Goal: Transaction & Acquisition: Purchase product/service

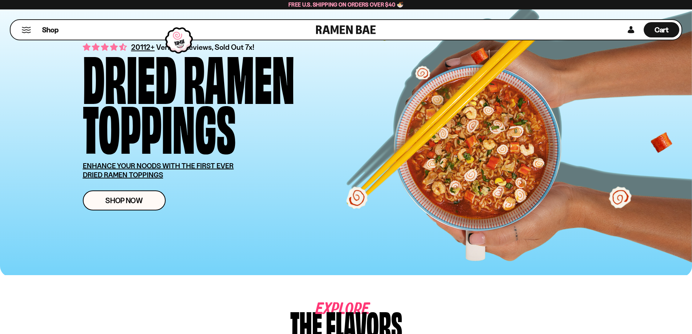
scroll to position [36, 0]
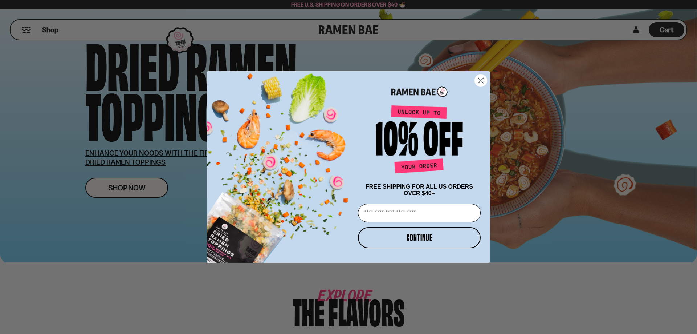
click at [481, 80] on circle "Close dialog" at bounding box center [481, 80] width 12 height 12
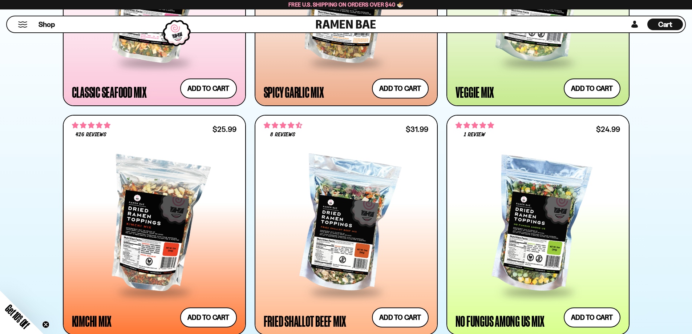
scroll to position [509, 0]
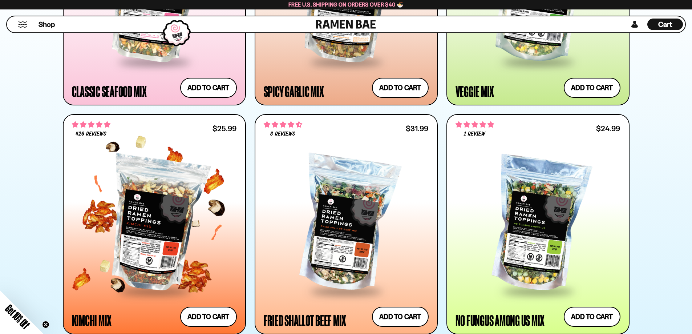
click at [171, 211] on div at bounding box center [154, 224] width 165 height 132
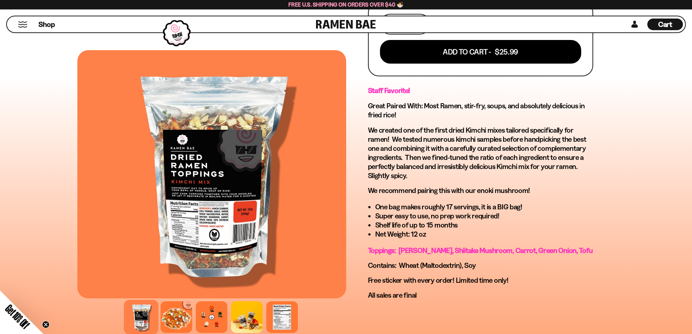
scroll to position [327, 0]
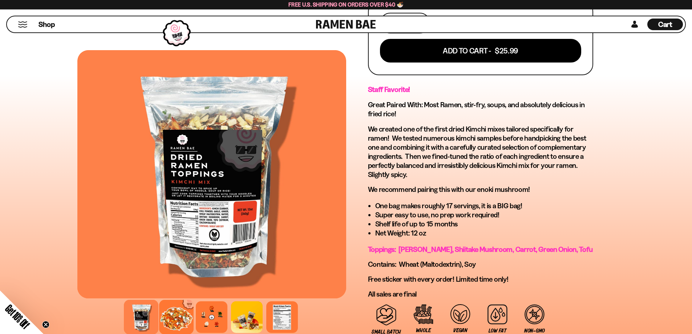
click at [179, 317] on div at bounding box center [176, 317] width 35 height 35
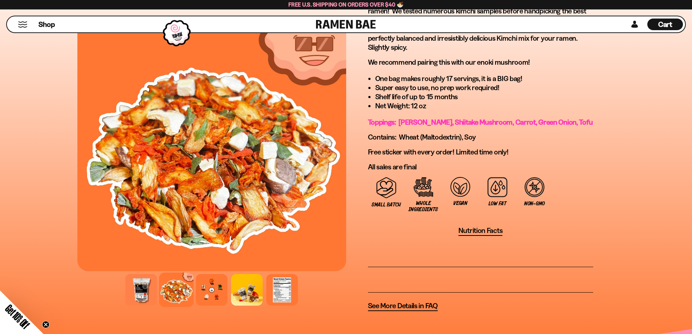
scroll to position [509, 0]
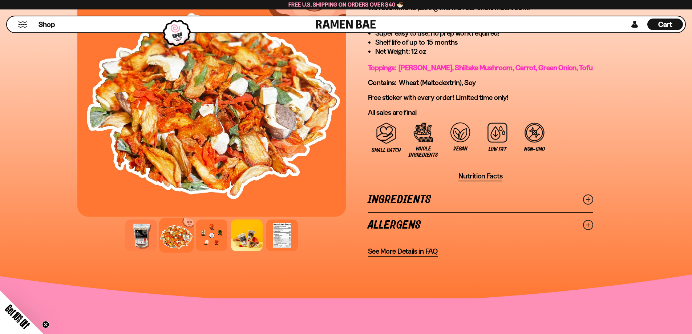
click at [586, 194] on icon at bounding box center [588, 199] width 10 height 10
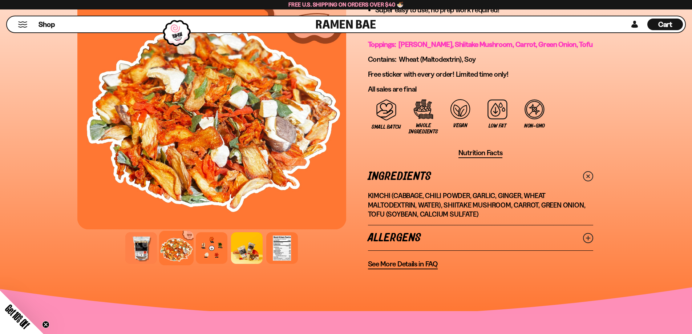
scroll to position [545, 0]
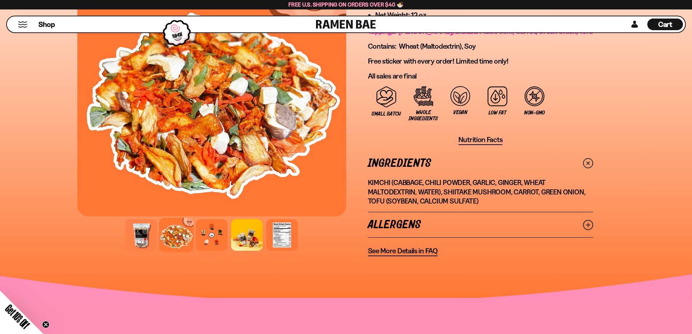
click at [319, 281] on div at bounding box center [346, 285] width 692 height 32
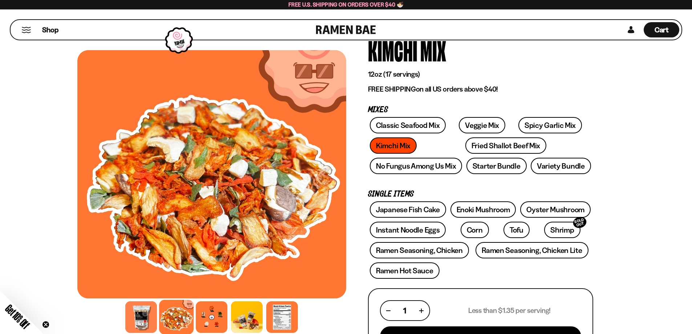
scroll to position [36, 0]
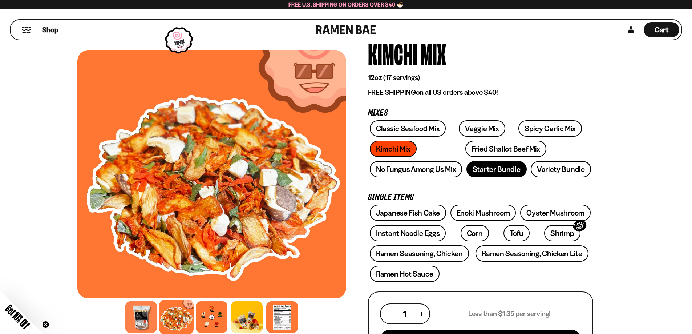
click at [490, 169] on link "Starter Bundle" at bounding box center [496, 169] width 60 height 16
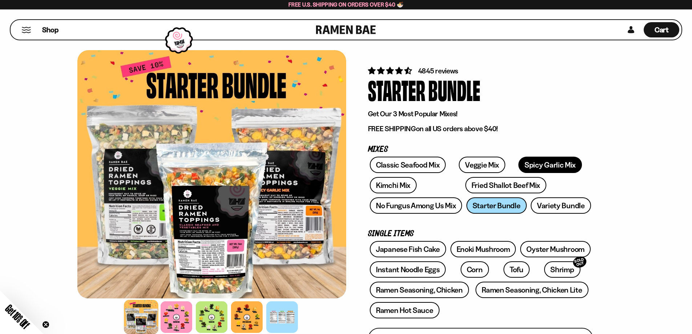
click at [530, 164] on link "Spicy Garlic Mix" at bounding box center [550, 165] width 64 height 16
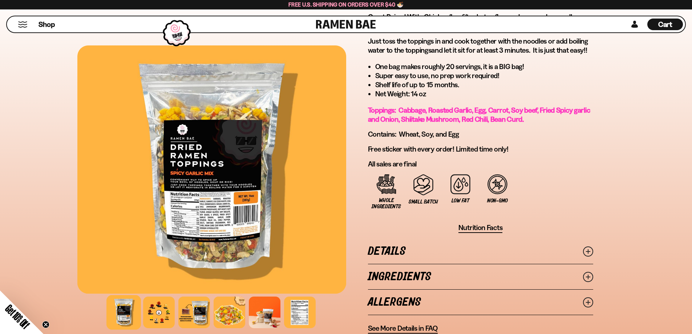
scroll to position [436, 0]
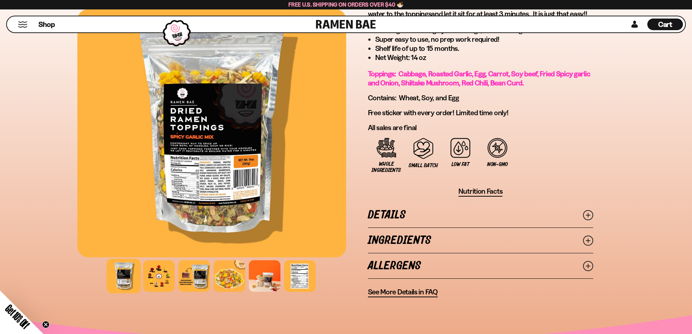
click at [589, 242] on icon at bounding box center [588, 240] width 10 height 10
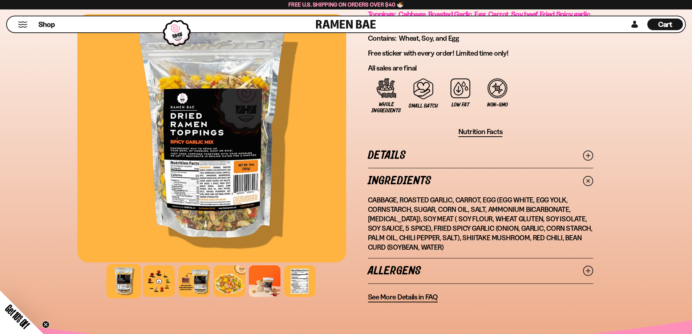
scroll to position [509, 0]
